Goal: Information Seeking & Learning: Learn about a topic

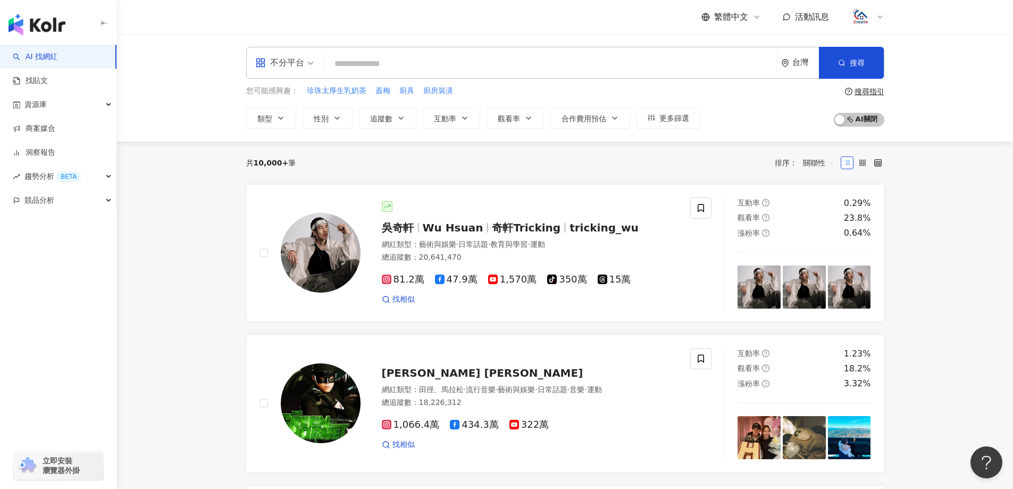
paste input "******"
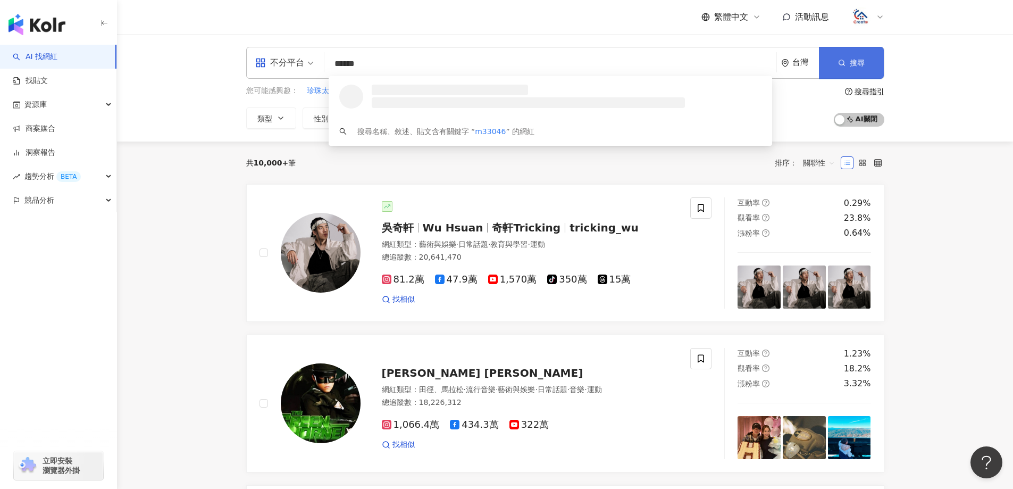
type input "******"
click at [835, 65] on button "搜尋" at bounding box center [851, 63] width 65 height 32
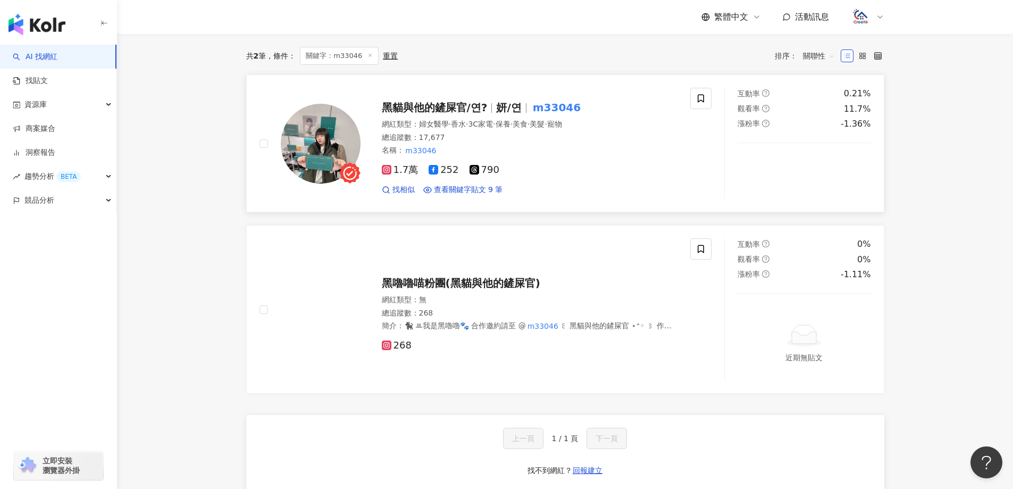
scroll to position [53, 0]
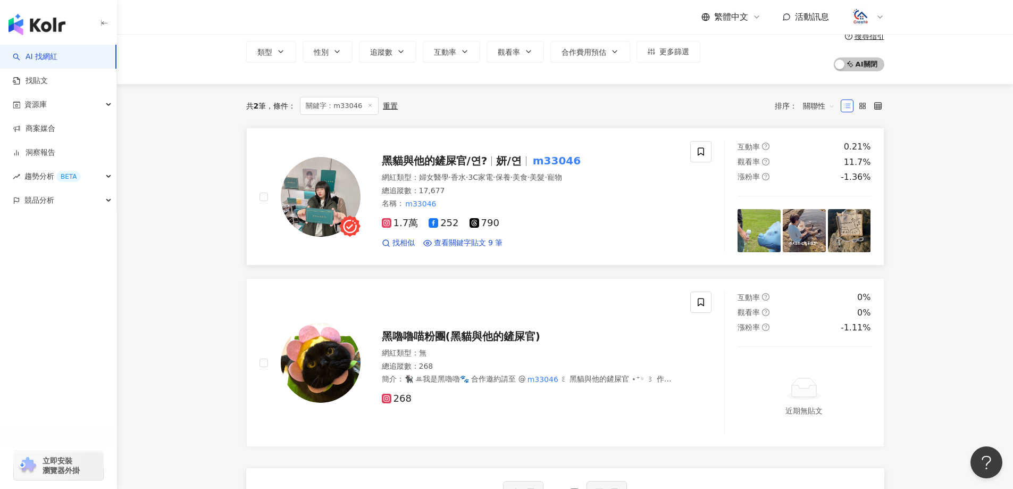
click at [454, 164] on span "黑貓與他的鏟屎官/연?" at bounding box center [435, 160] width 106 height 13
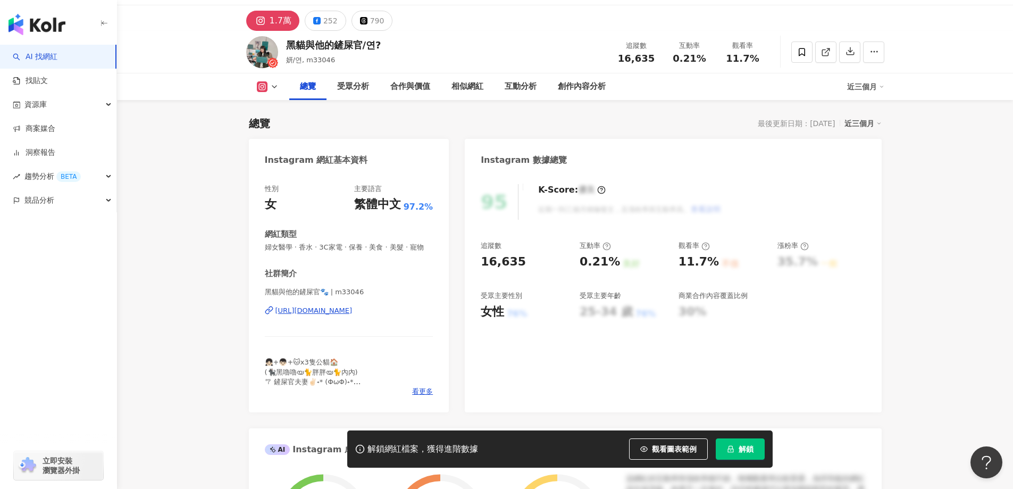
scroll to position [53, 0]
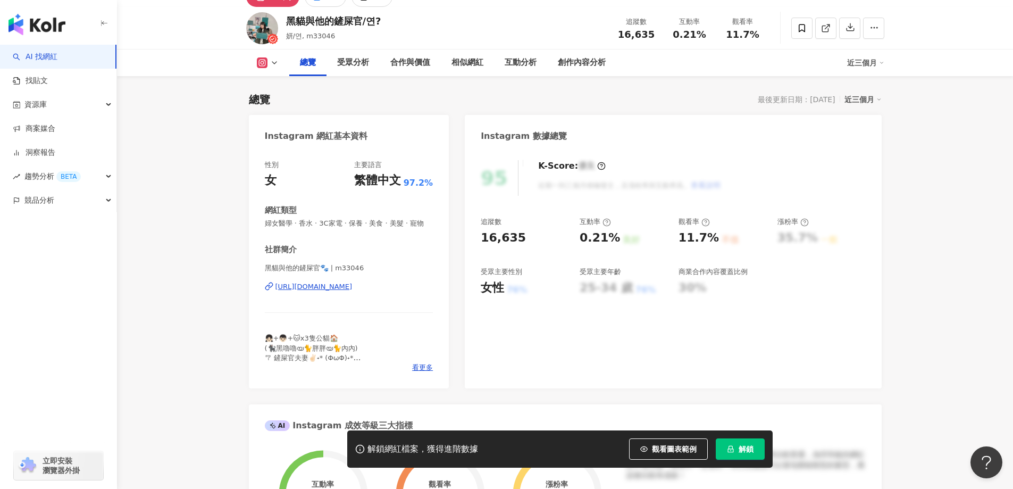
click at [742, 453] on span "解鎖" at bounding box center [746, 449] width 15 height 9
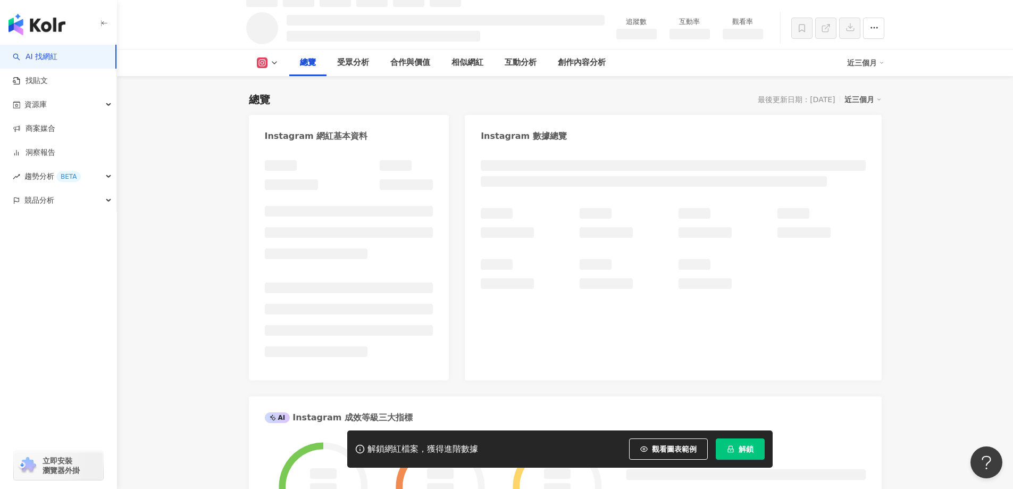
scroll to position [65, 0]
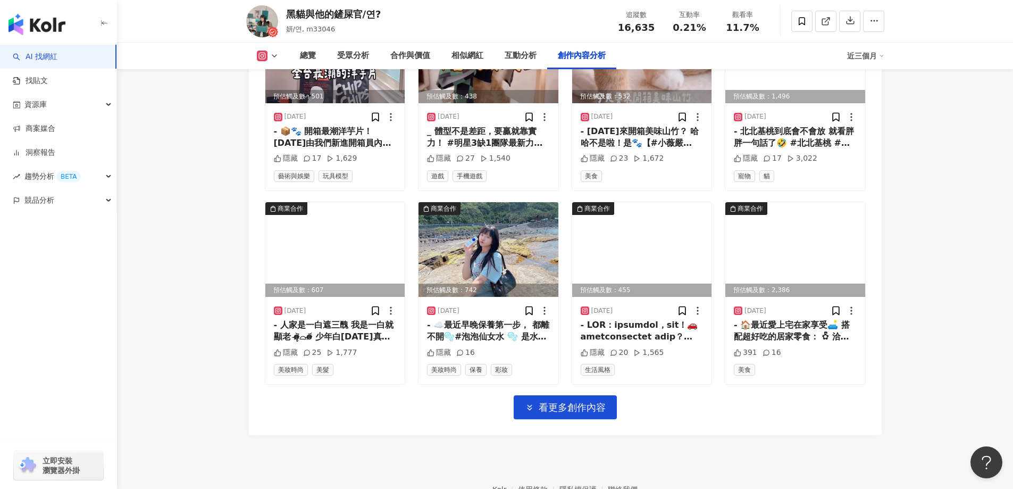
scroll to position [3628, 0]
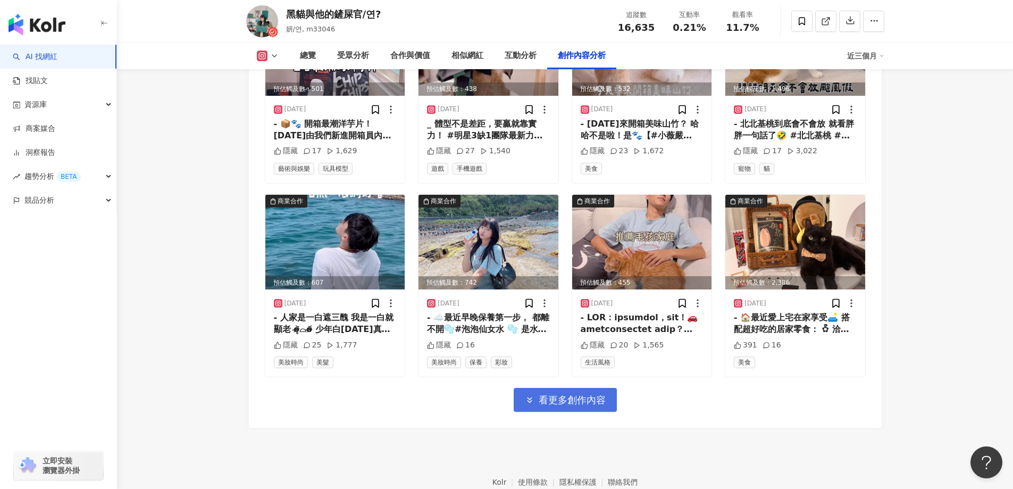
click at [613, 394] on button "看更多創作內容" at bounding box center [565, 400] width 103 height 24
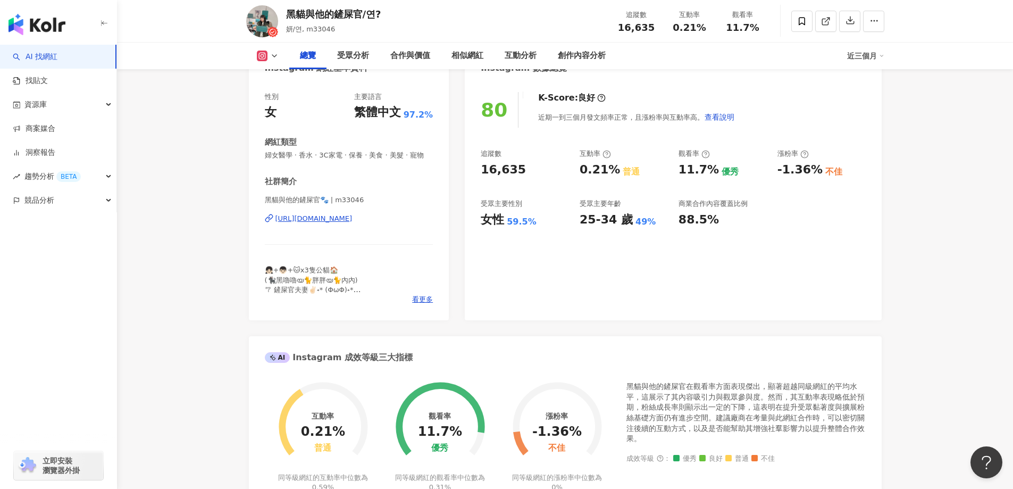
scroll to position [0, 0]
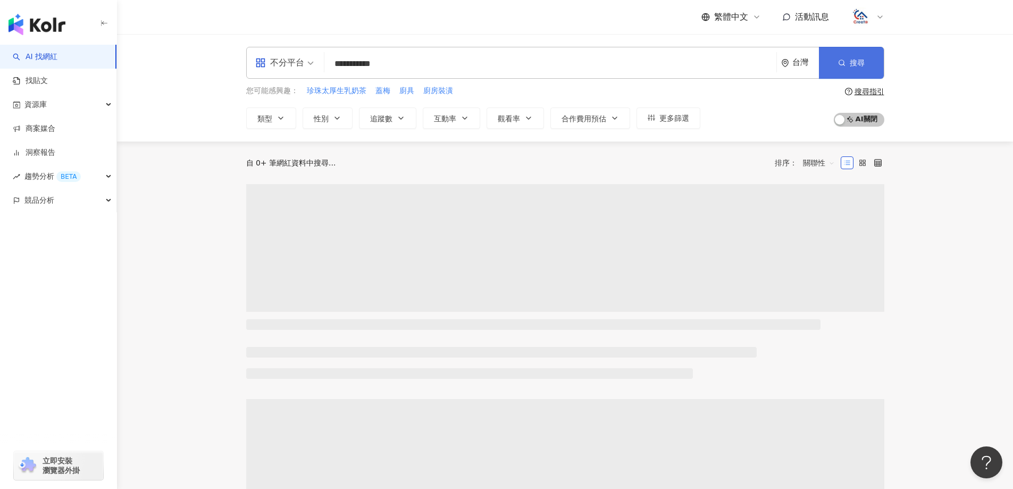
type input "**********"
click at [868, 59] on button "搜尋" at bounding box center [851, 63] width 65 height 32
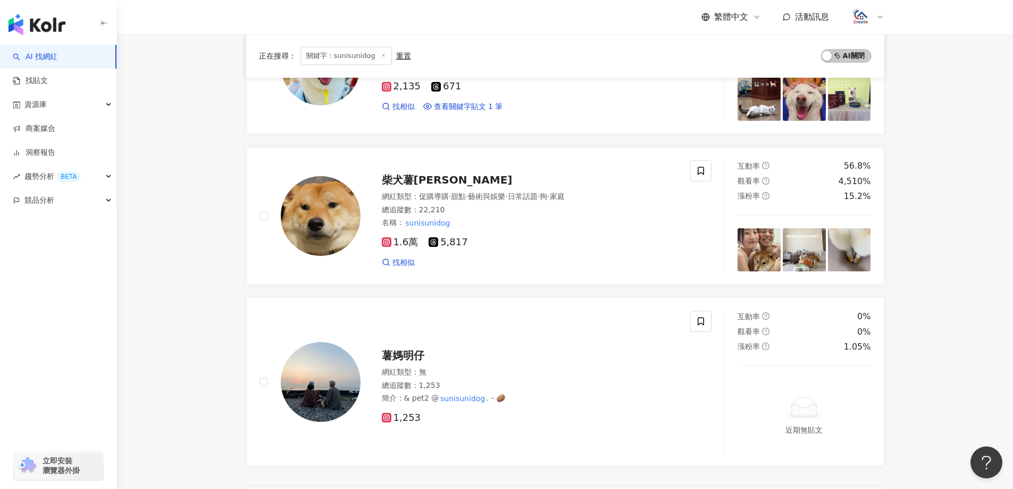
scroll to position [372, 0]
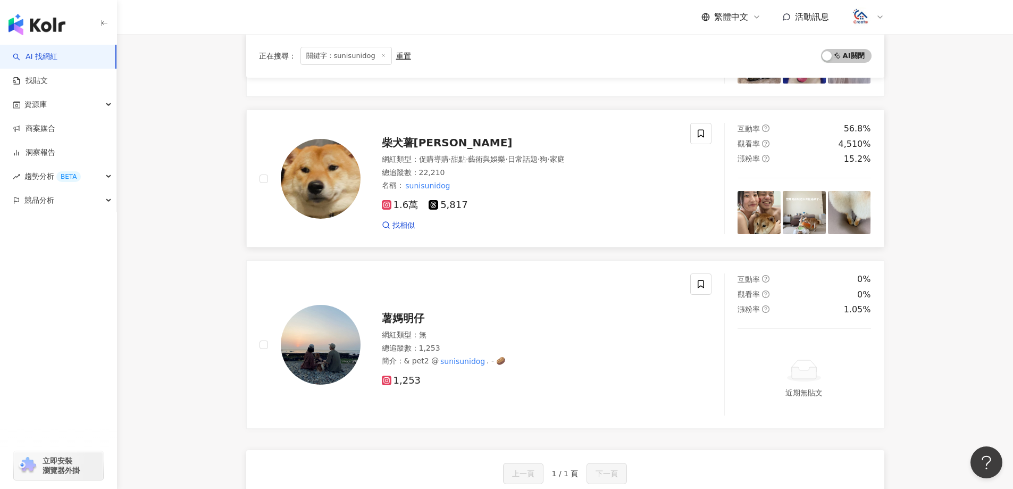
click at [433, 139] on span "柴犬薯妮Suni" at bounding box center [447, 142] width 131 height 13
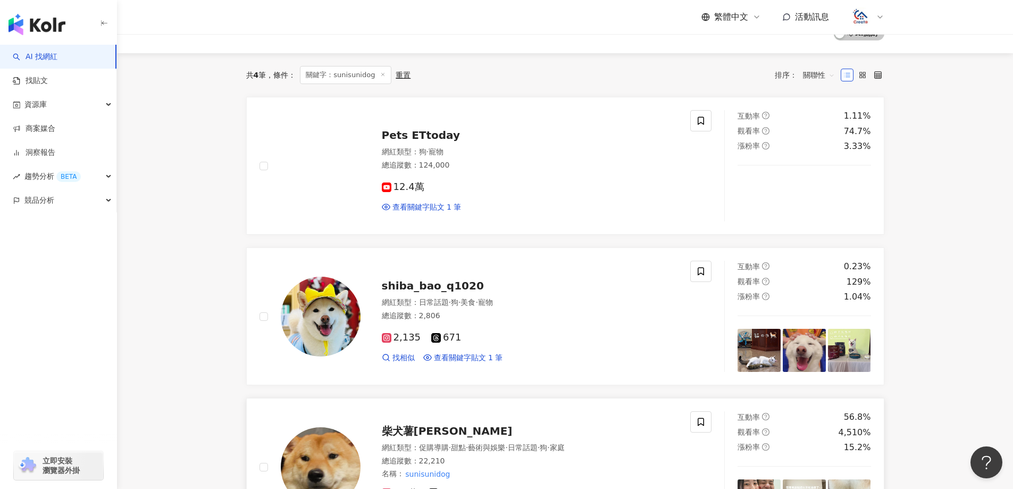
scroll to position [76, 0]
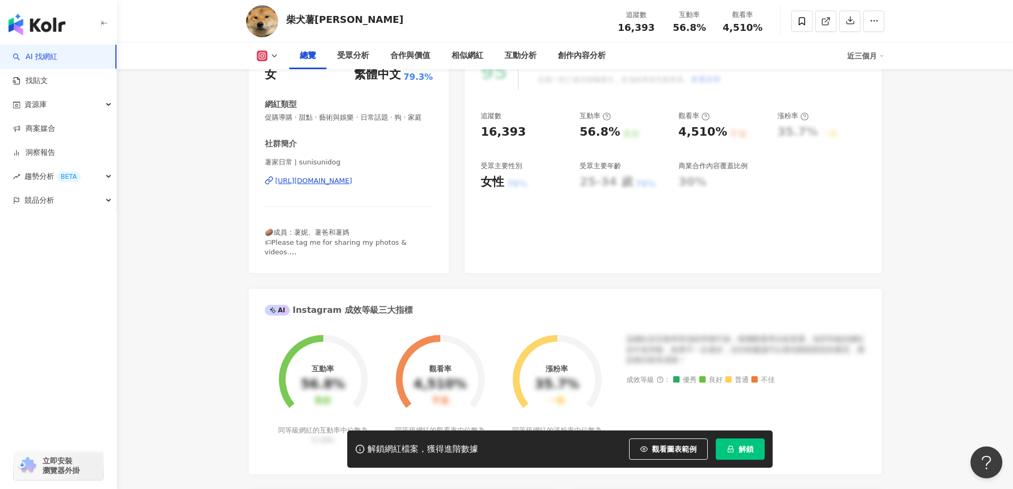
scroll to position [160, 0]
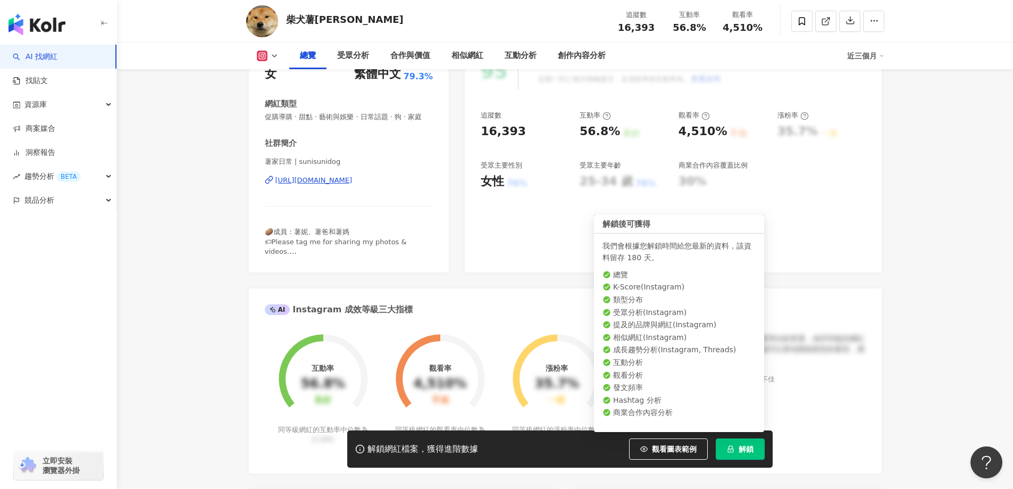
click at [739, 451] on span "解鎖" at bounding box center [746, 449] width 15 height 9
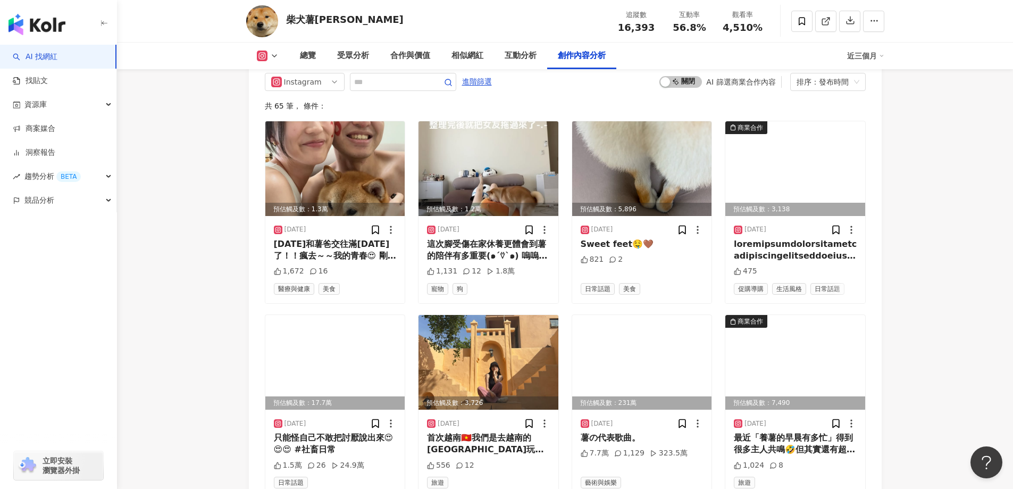
scroll to position [3350, 0]
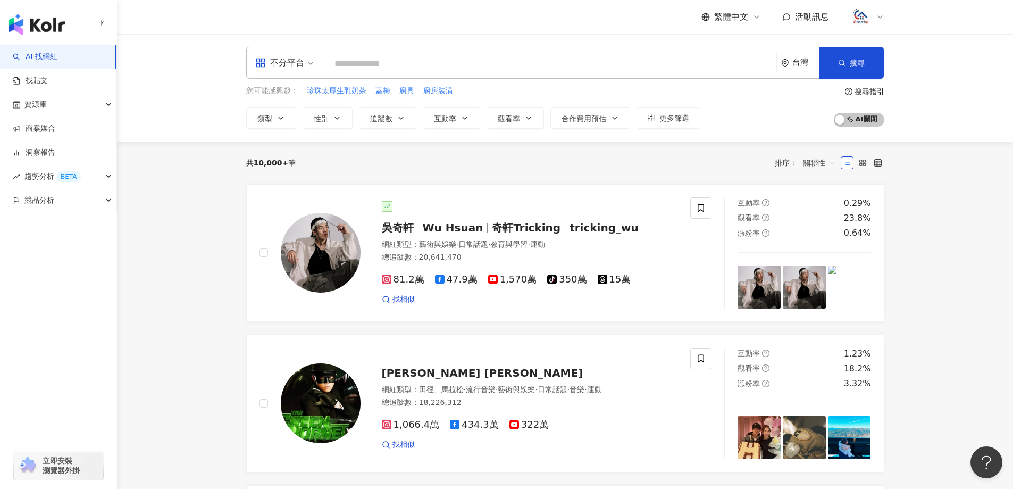
click at [358, 64] on input "search" at bounding box center [551, 64] width 444 height 20
type input "**********"
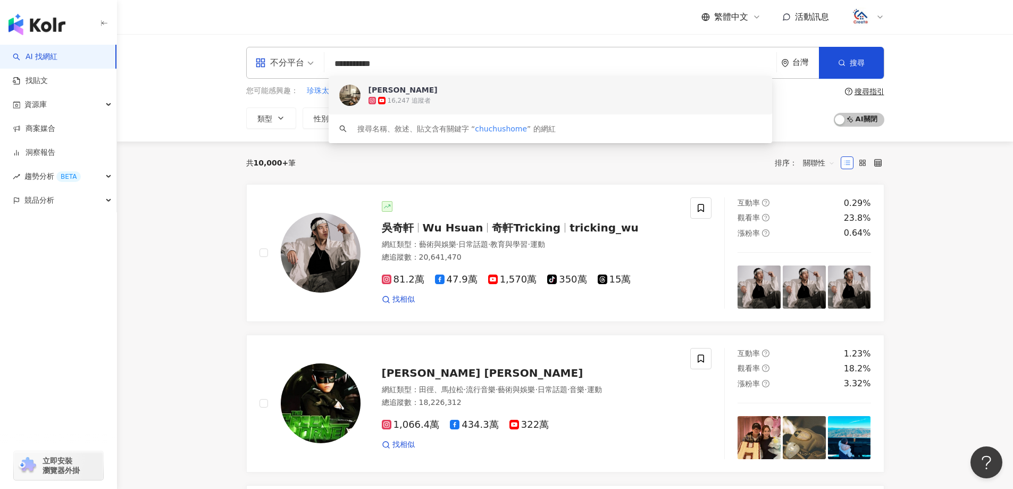
click at [480, 94] on span "[PERSON_NAME]" at bounding box center [545, 90] width 352 height 11
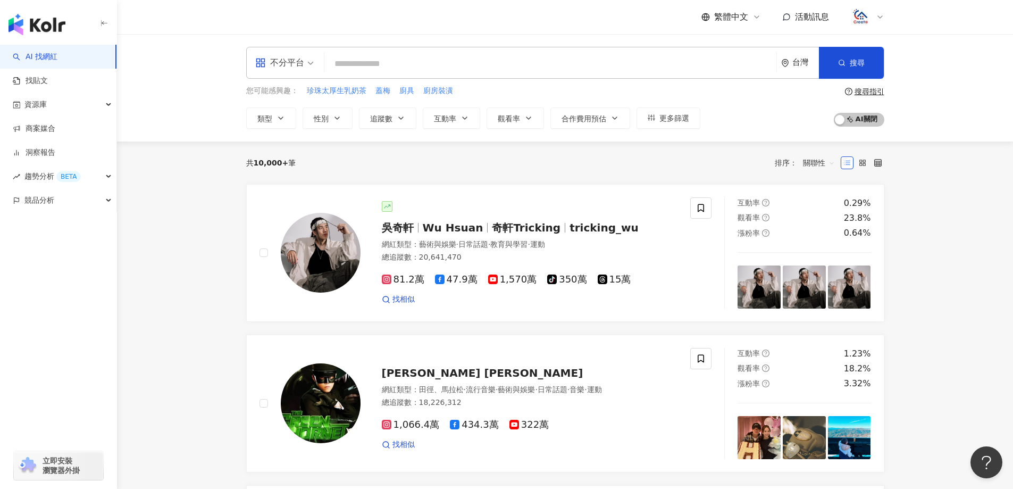
paste input "*********"
type input "*********"
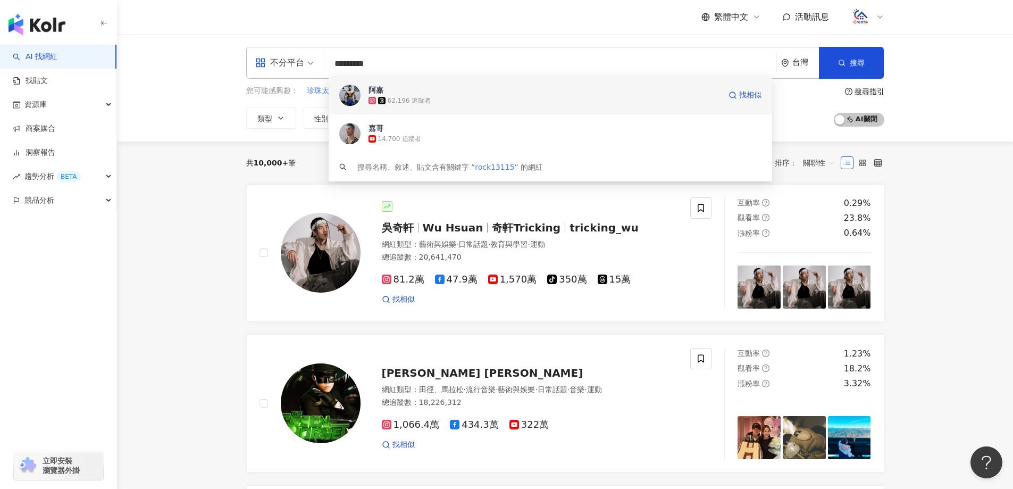
click at [449, 102] on div "62,196 追蹤者" at bounding box center [545, 100] width 352 height 11
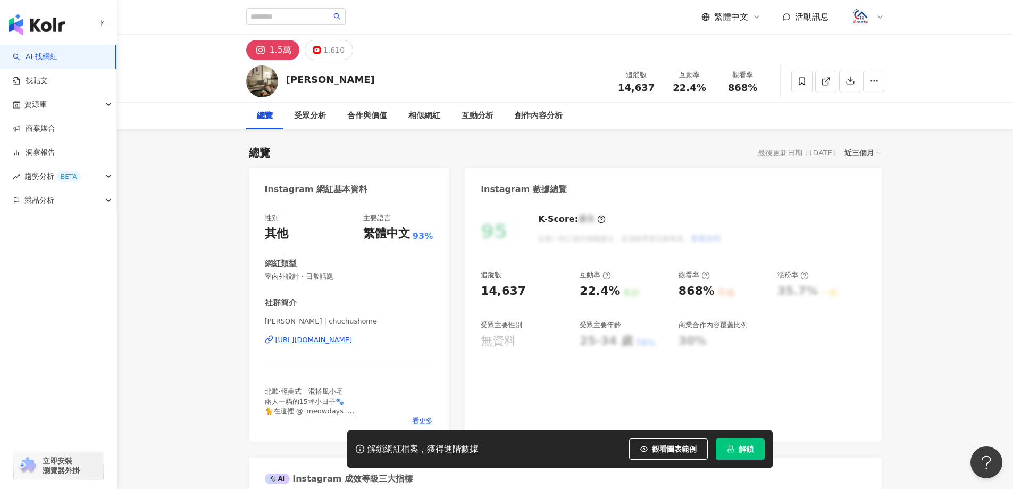
click at [739, 446] on span "解鎖" at bounding box center [746, 449] width 15 height 9
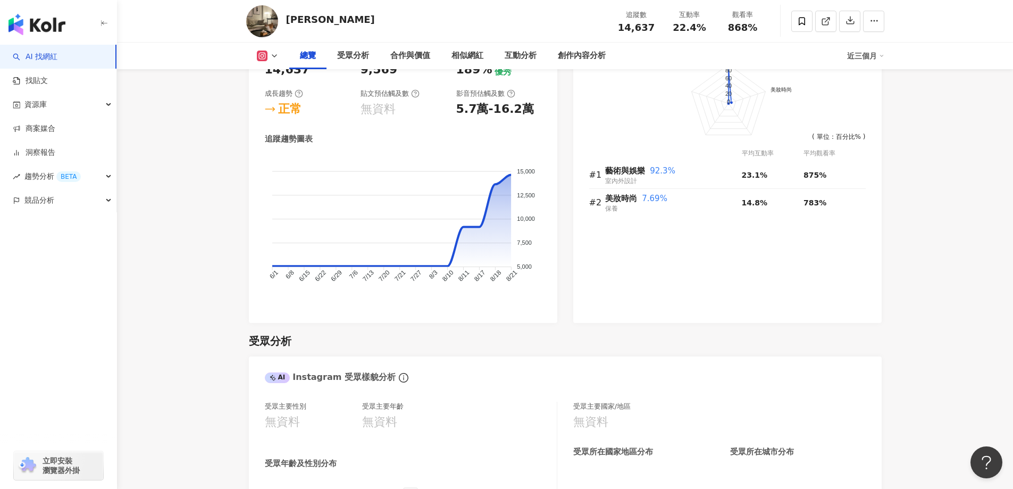
scroll to position [638, 0]
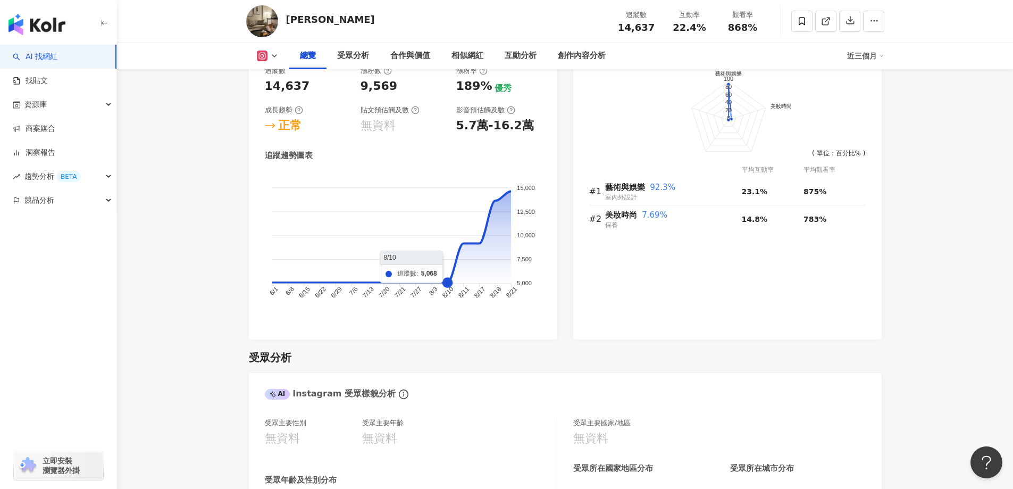
click at [450, 281] on foreignobject at bounding box center [403, 244] width 277 height 144
click at [463, 249] on foreignobject at bounding box center [403, 244] width 277 height 144
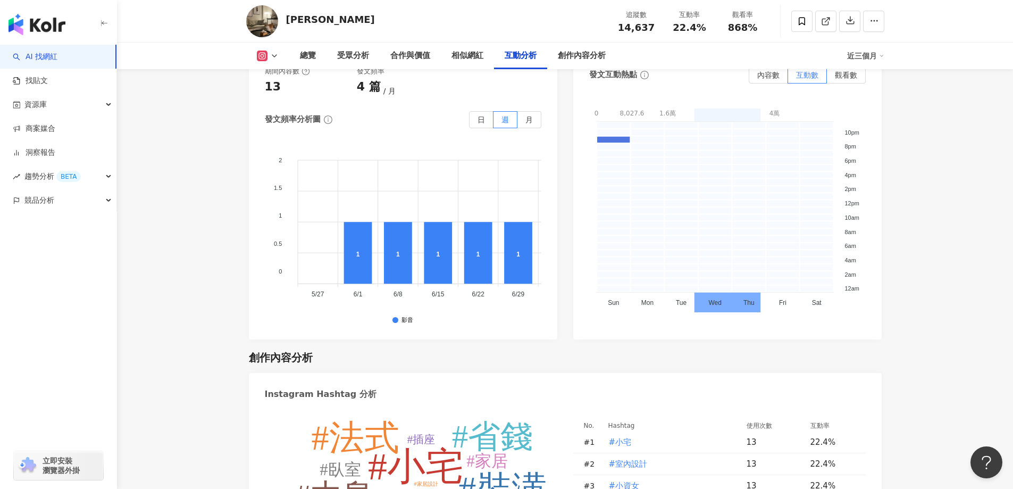
scroll to position [2659, 0]
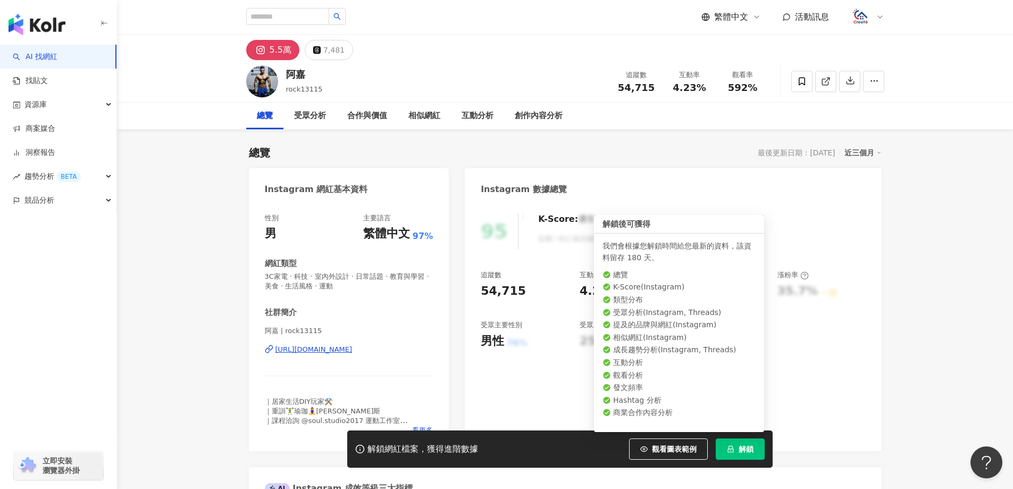
click at [748, 453] on span "解鎖" at bounding box center [746, 449] width 15 height 9
